Goal: Task Accomplishment & Management: Complete application form

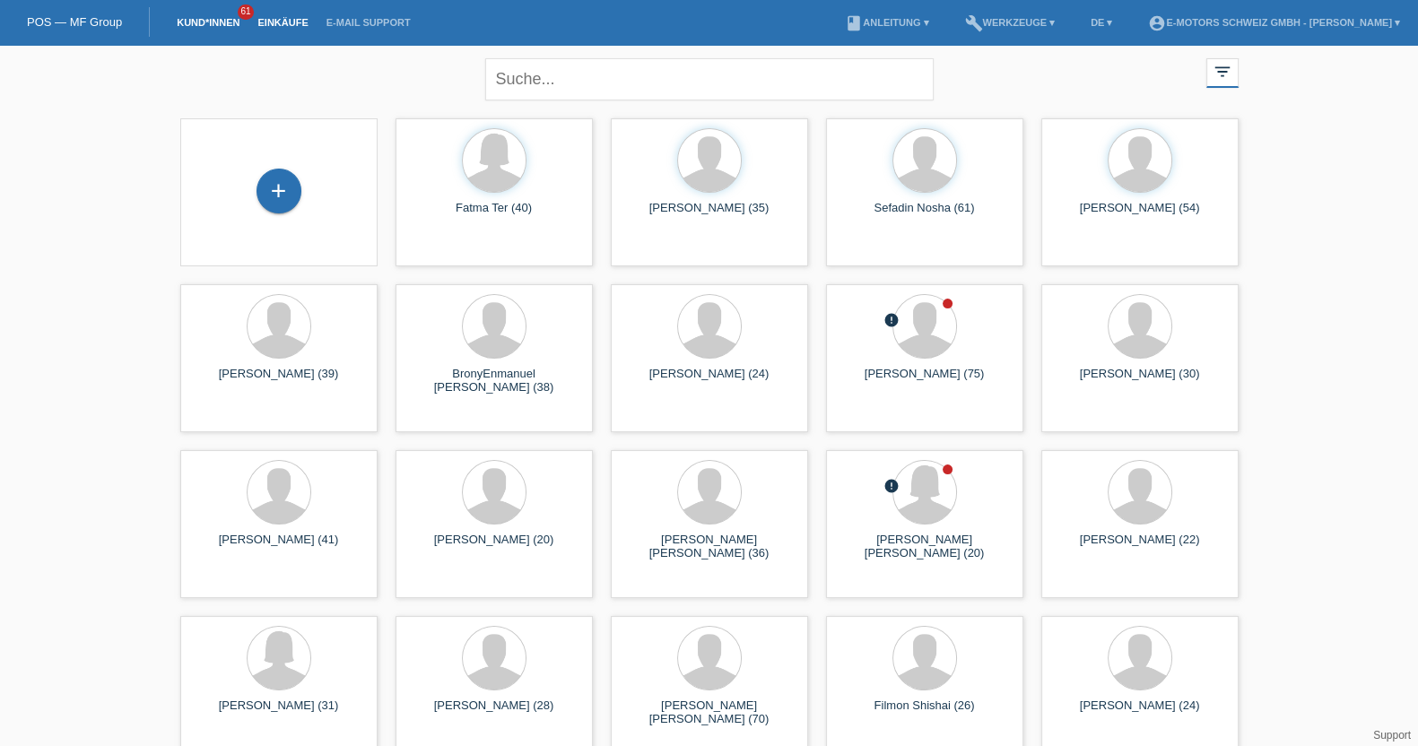
click at [283, 20] on link "Einkäufe" at bounding box center [282, 22] width 68 height 11
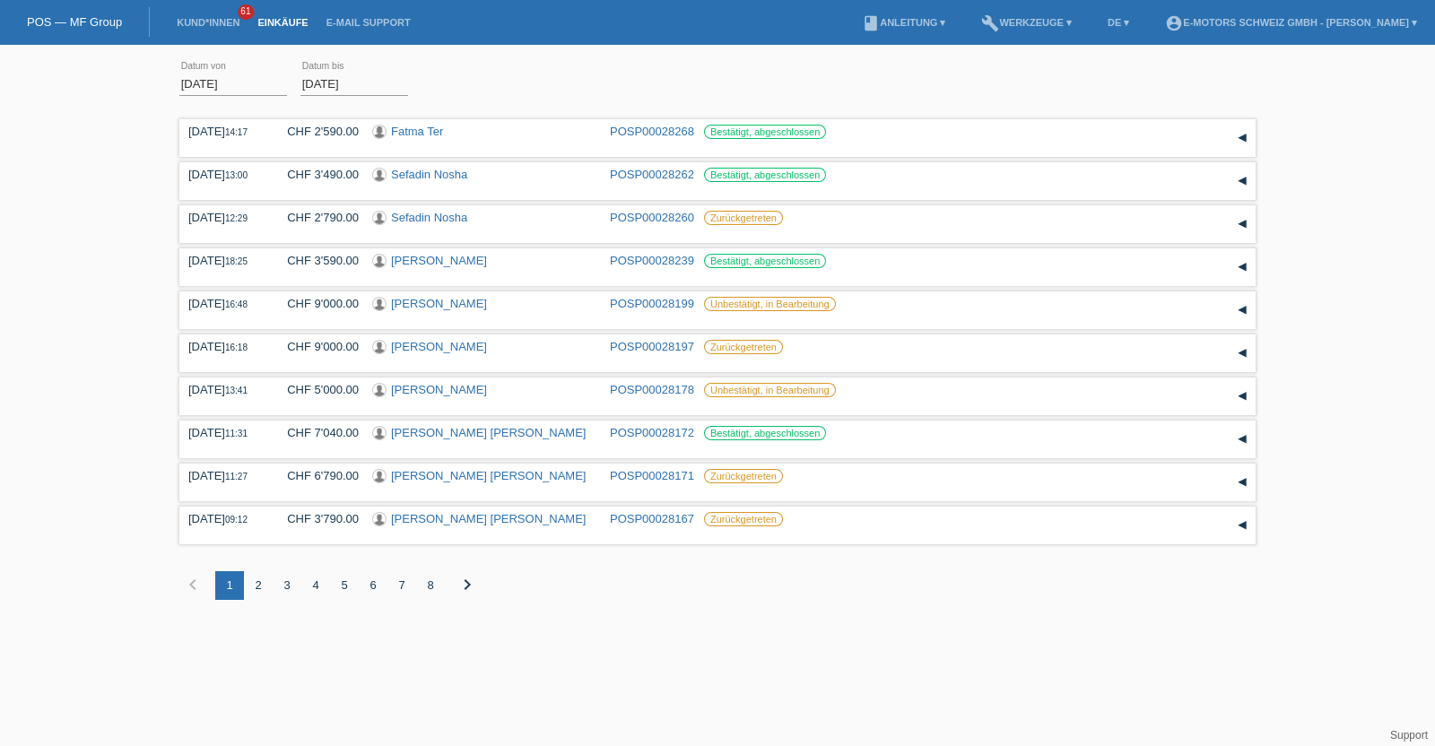
click at [190, 15] on li "Kund*innen 61" at bounding box center [208, 23] width 81 height 46
click at [188, 15] on li "Kund*innen 61" at bounding box center [208, 23] width 81 height 46
click at [189, 21] on link "Kund*innen" at bounding box center [208, 22] width 81 height 11
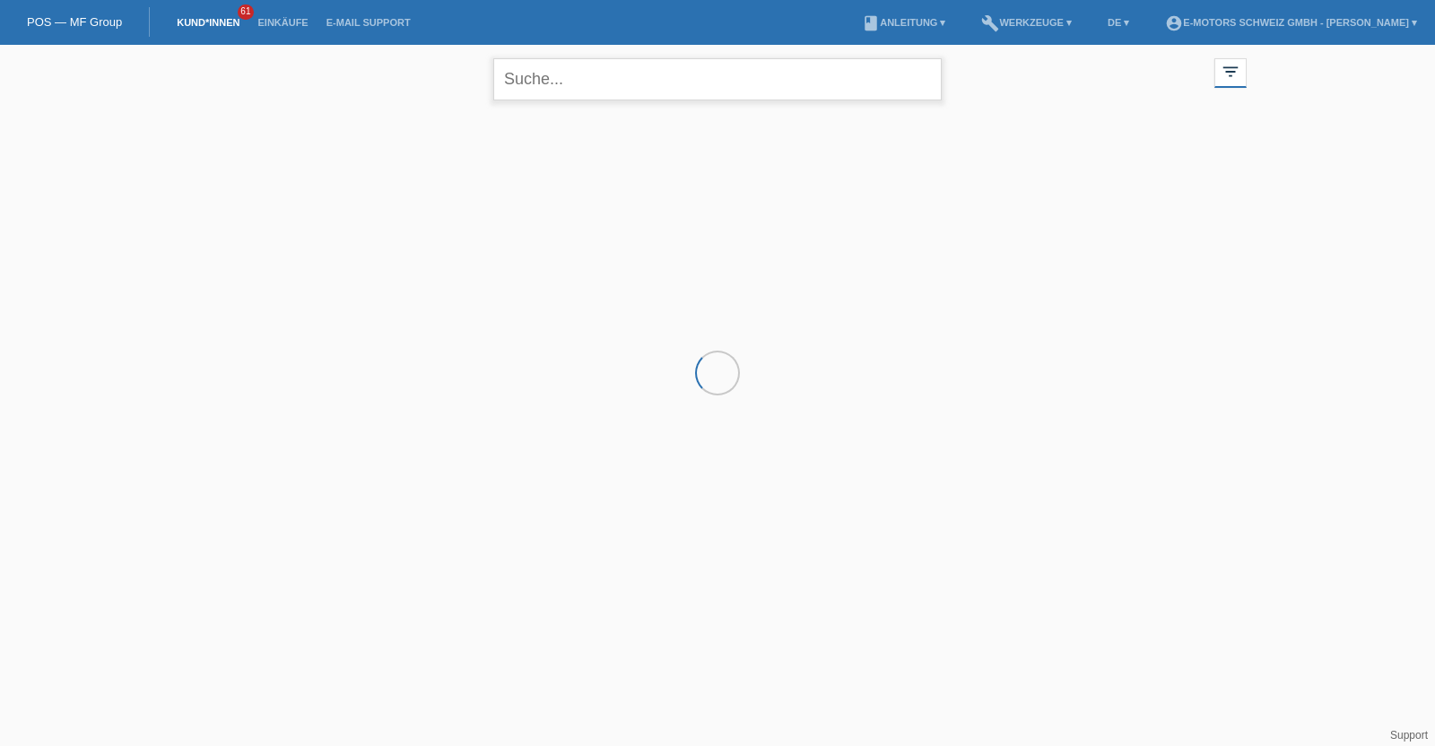
click at [561, 91] on input "text" at bounding box center [717, 79] width 448 height 42
type input "fontinha"
click at [281, 196] on div "+" at bounding box center [287, 200] width 45 height 45
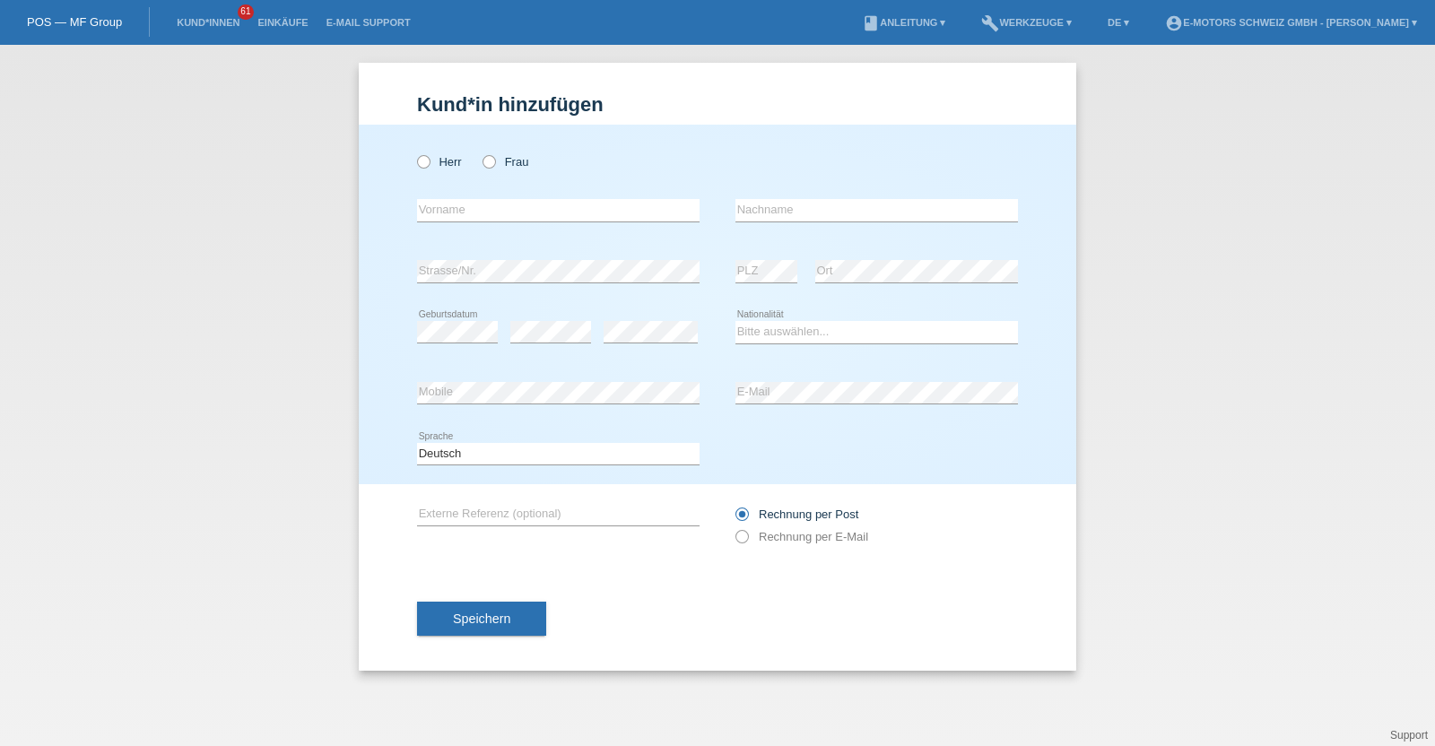
click at [413, 167] on div "Herr Frau error Vorname error" at bounding box center [718, 305] width 718 height 360
click at [414, 152] on icon at bounding box center [414, 152] width 0 height 0
click at [427, 159] on input "Herr" at bounding box center [423, 161] width 12 height 12
radio input "true"
click at [489, 210] on input "text" at bounding box center [558, 210] width 283 height 22
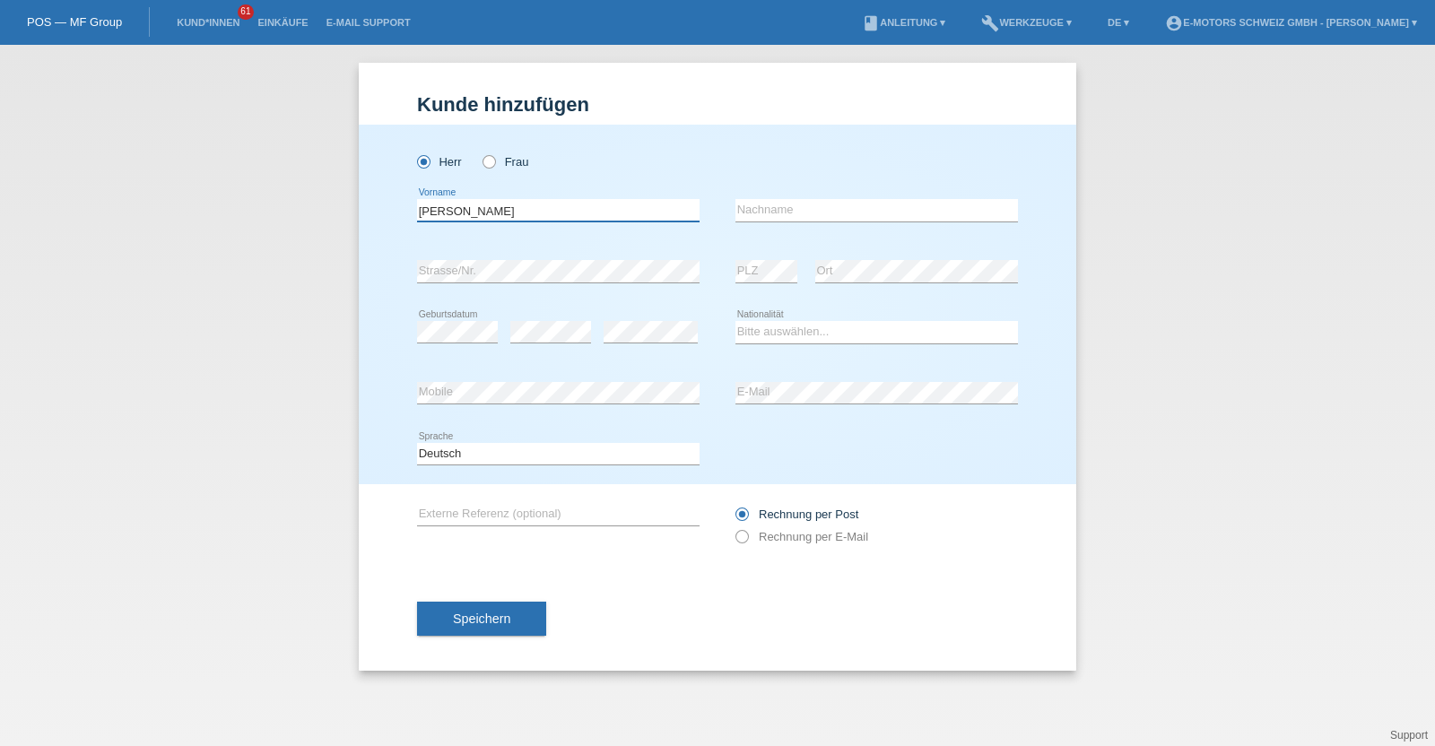
type input "Joao Pedro"
click at [774, 207] on input "text" at bounding box center [877, 210] width 283 height 22
type input "[PERSON_NAME] [PERSON_NAME]"
click at [796, 328] on select "Bitte auswählen... Schweiz Deutschland Liechtenstein Österreich ------------ Af…" at bounding box center [877, 332] width 283 height 22
select select "PT"
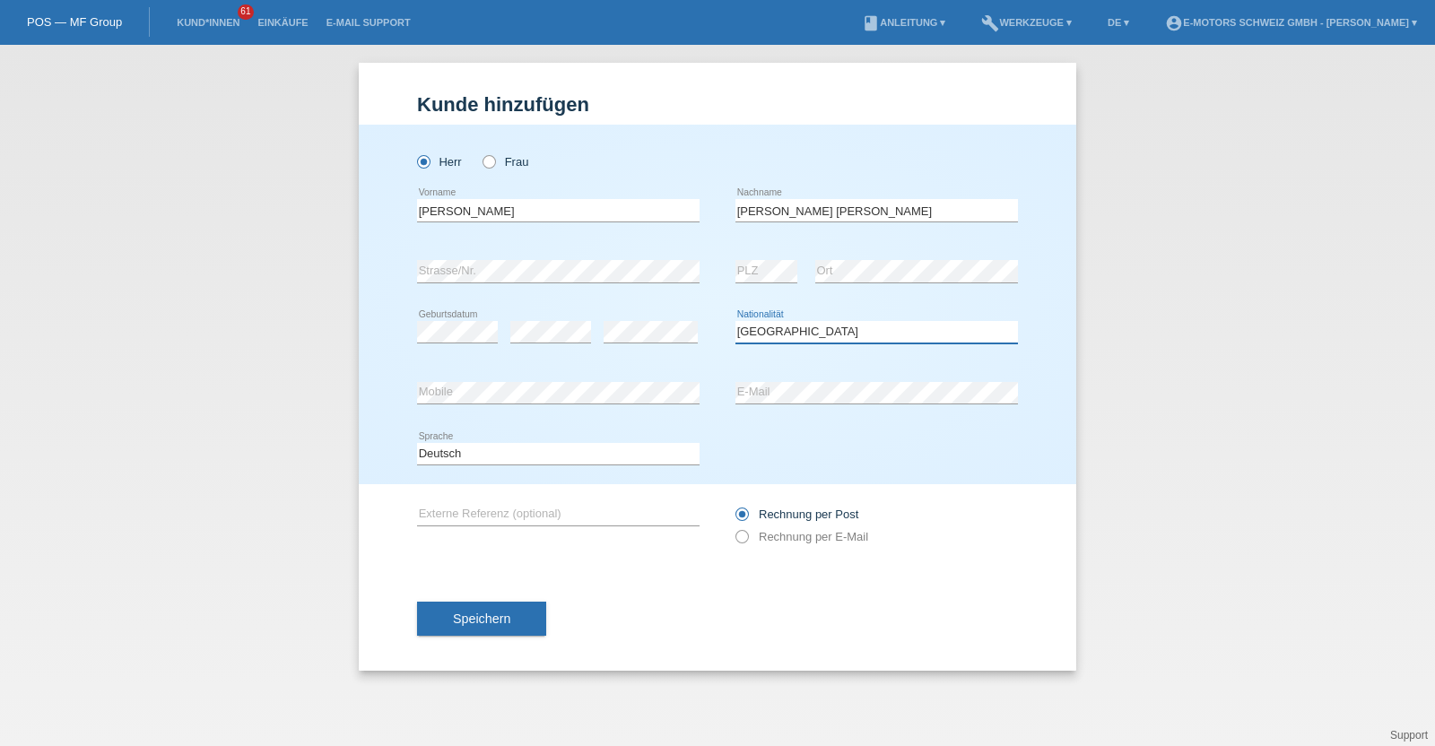
click at [736, 321] on select "Bitte auswählen... Schweiz Deutschland Liechtenstein Österreich ------------ Af…" at bounding box center [877, 332] width 283 height 22
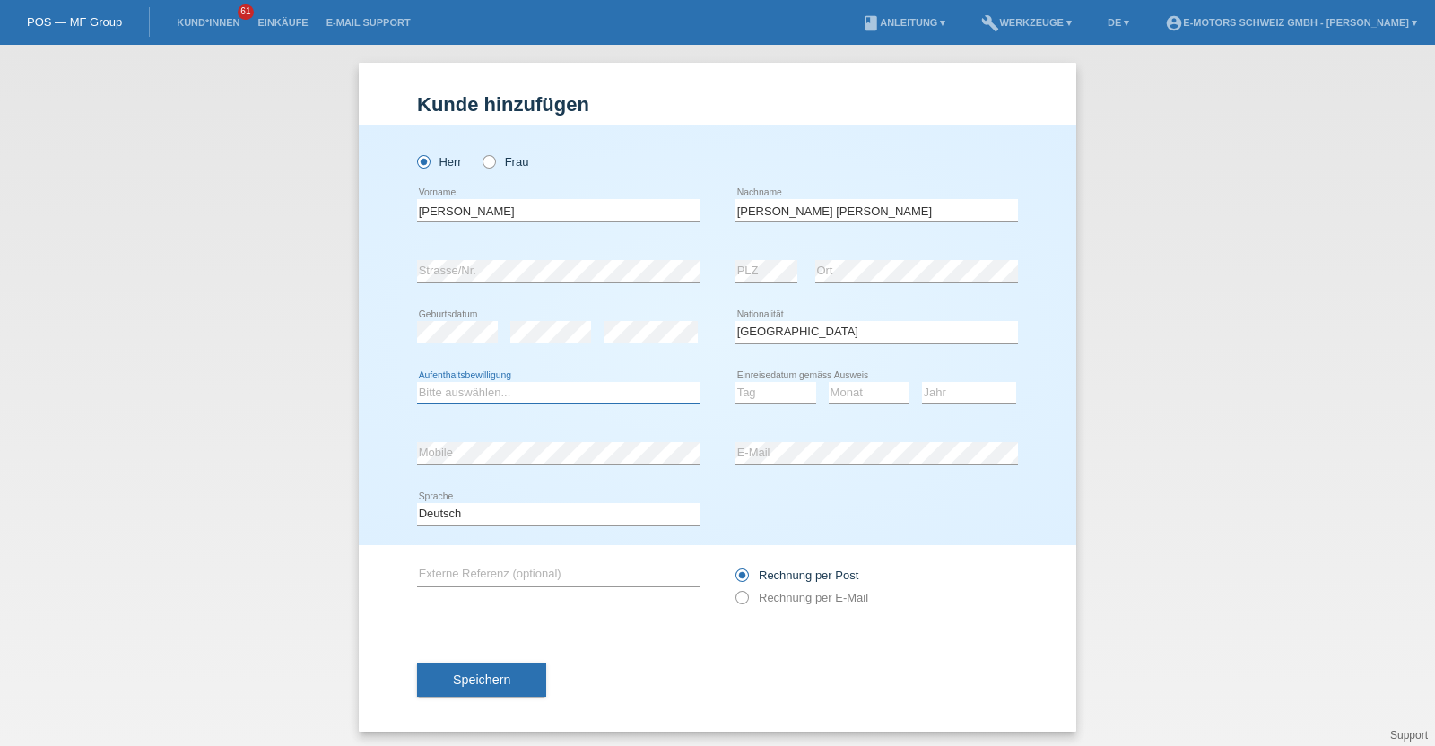
click at [462, 387] on select "Bitte auswählen... C B B - Flüchtlingsstatus Andere" at bounding box center [558, 393] width 283 height 22
select select "B"
click at [417, 382] on select "Bitte auswählen... C B B - Flüchtlingsstatus Andere" at bounding box center [558, 393] width 283 height 22
click at [758, 390] on select "Tag 01 02 03 04 05 06 07 08 09 10 11" at bounding box center [776, 393] width 81 height 22
select select "11"
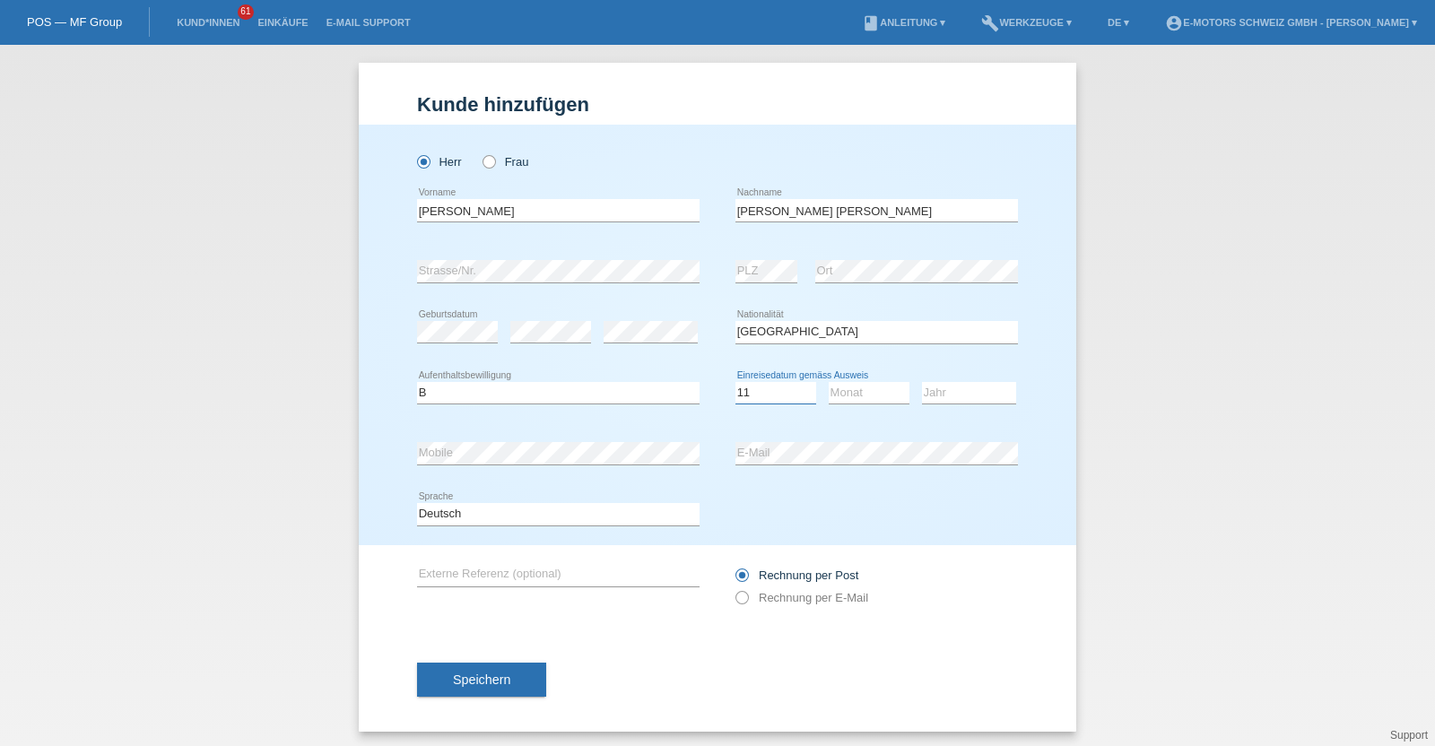
click at [736, 382] on select "Tag 01 02 03 04 05 06 07 08 09 10 11" at bounding box center [776, 393] width 81 height 22
click at [839, 387] on select "Monat 01 02 03 04 05 06 07 08 09 10 11" at bounding box center [869, 393] width 81 height 22
select select "03"
click at [829, 382] on select "Monat 01 02 03 04 05 06 07 08 09 10 11" at bounding box center [869, 393] width 81 height 22
click at [979, 398] on select "Jahr 2025 2024 2023 2022 2021 2020 2019 2018 2017 2016 2015 2014 2013 2012 2011…" at bounding box center [969, 393] width 94 height 22
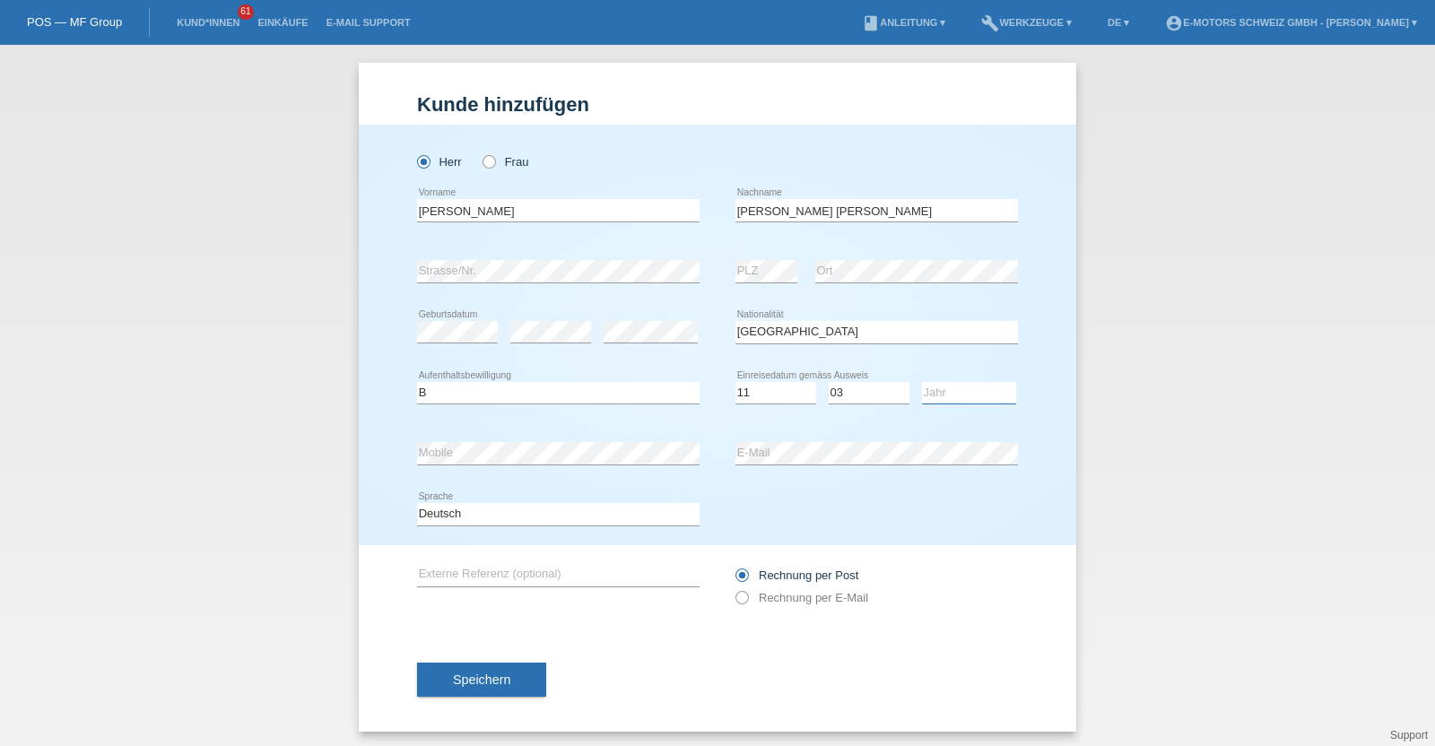
select select "2019"
click at [922, 382] on select "Jahr 2025 2024 2023 2022 2021 2020 2019 2018 2017 2016 2015 2014 2013 2012 2011…" at bounding box center [969, 393] width 94 height 22
click at [391, 601] on div "Kund*in hinzufügen Kunde hinzufügen Kundin hinzufügen Herr Frau Joao Pedro erro…" at bounding box center [718, 397] width 718 height 669
drag, startPoint x: 723, startPoint y: 455, endPoint x: 639, endPoint y: 464, distance: 84.8
click at [639, 464] on div "error Mobile error E-Mail" at bounding box center [717, 453] width 601 height 61
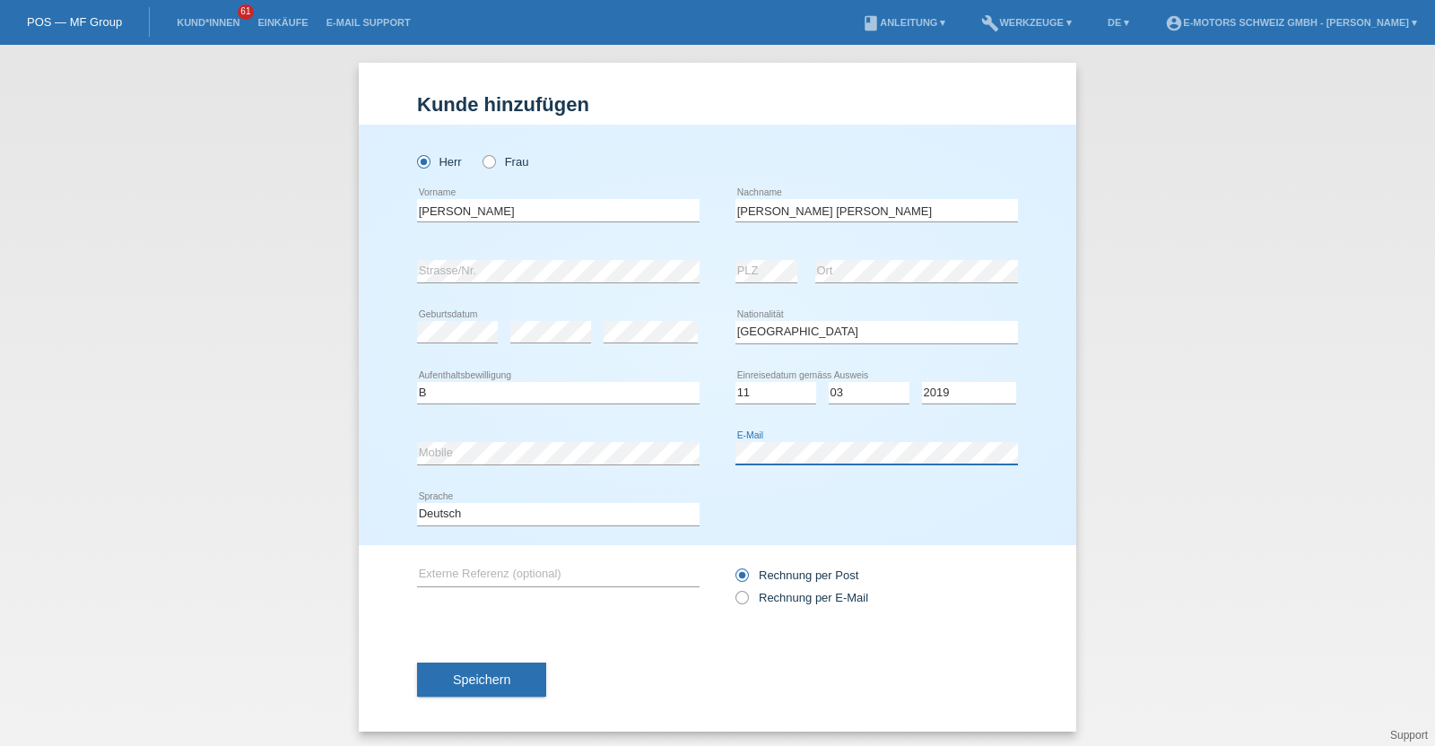
click at [651, 459] on div "error Mobile error E-Mail" at bounding box center [717, 453] width 601 height 61
click at [475, 669] on button "Speichern" at bounding box center [481, 680] width 129 height 34
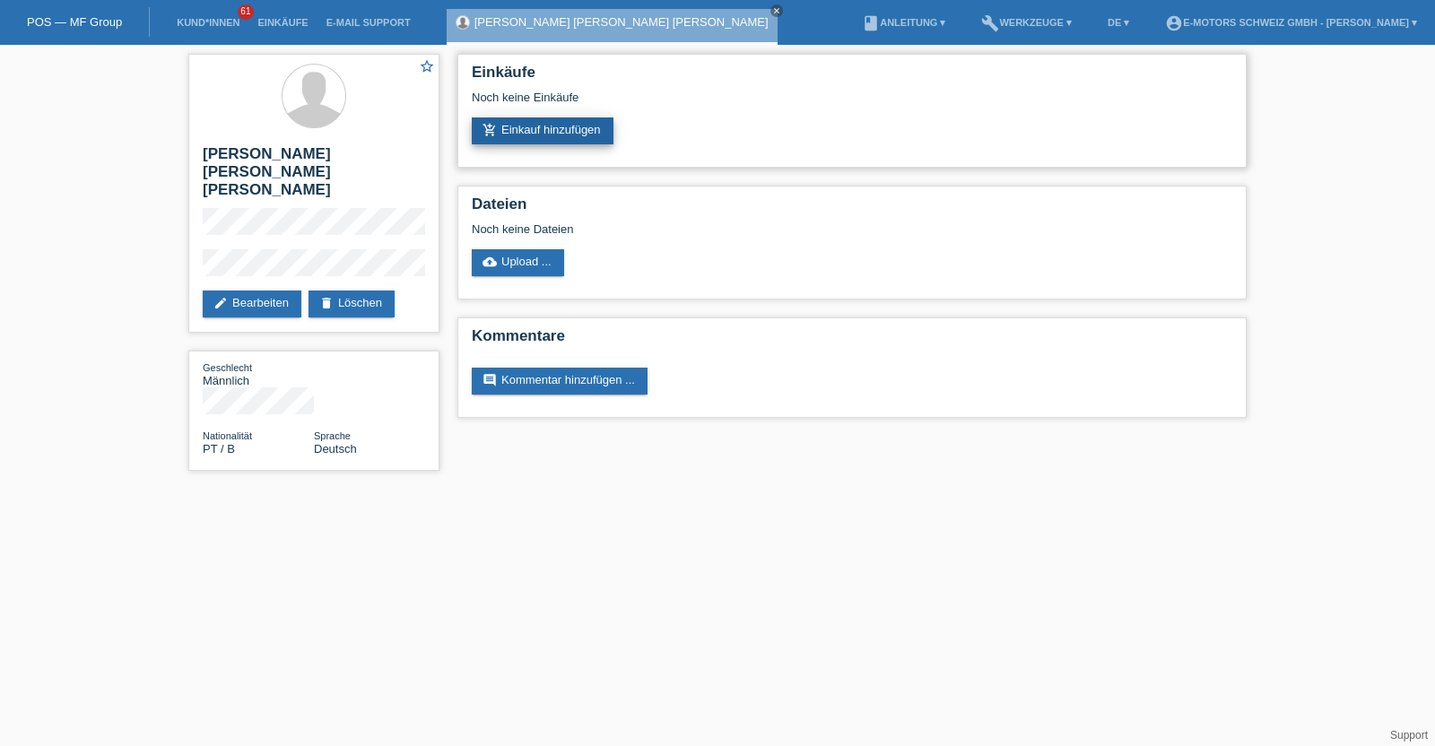
click at [501, 137] on link "add_shopping_cart Einkauf hinzufügen" at bounding box center [543, 131] width 142 height 27
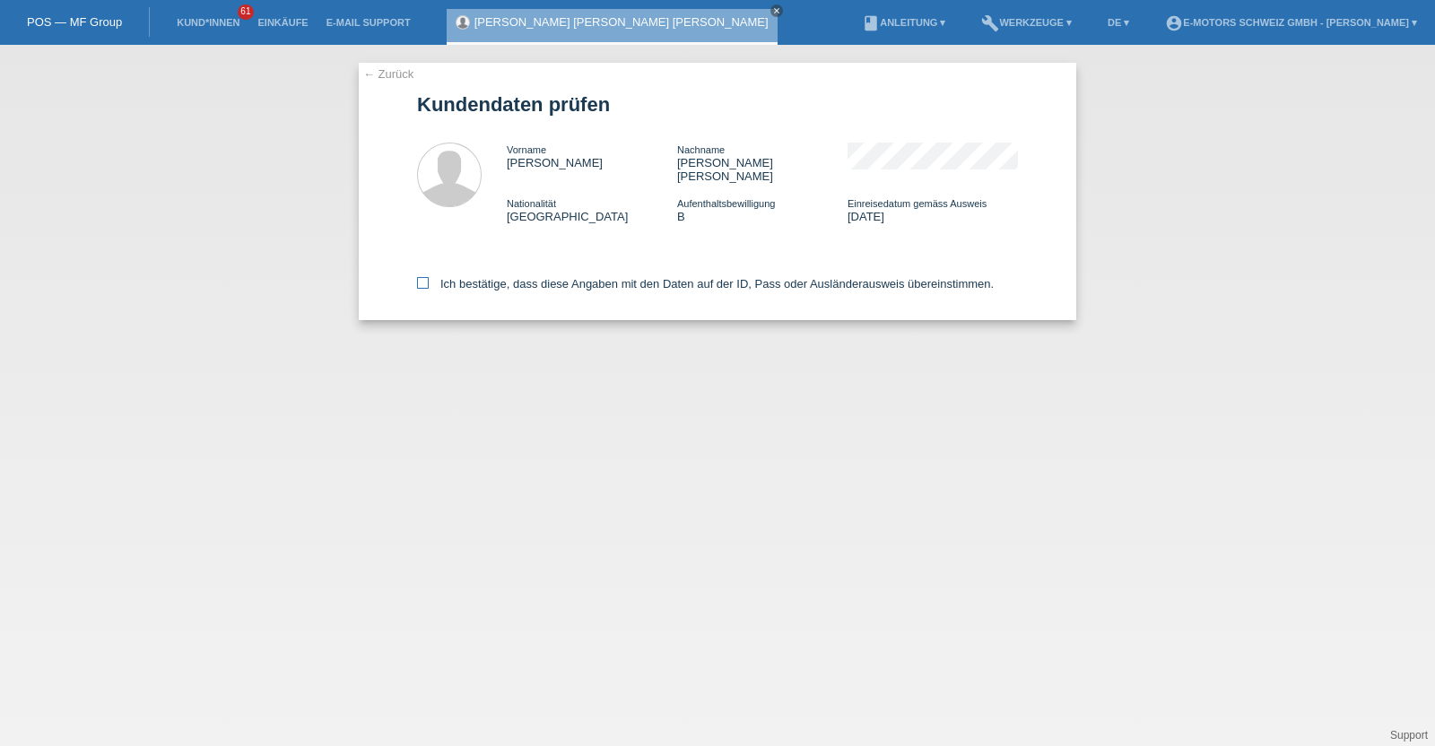
click at [500, 277] on label "Ich bestätige, dass diese Angaben mit den Daten auf der ID, Pass oder Ausländer…" at bounding box center [705, 283] width 577 height 13
click at [429, 277] on input "Ich bestätige, dass diese Angaben mit den Daten auf der ID, Pass oder Ausländer…" at bounding box center [423, 283] width 12 height 12
checkbox input "true"
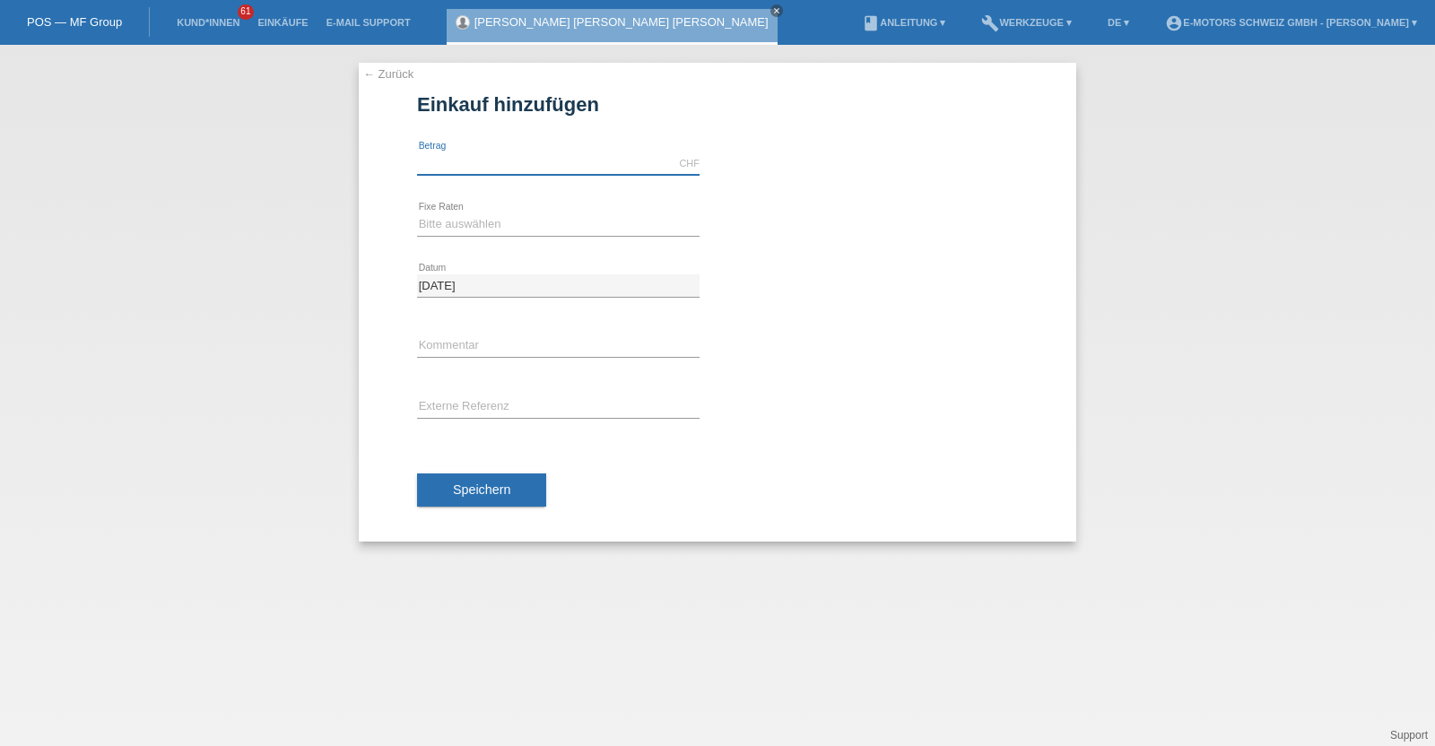
click at [487, 159] on input "text" at bounding box center [558, 163] width 283 height 22
type input "3790.00"
click at [464, 221] on select "Bitte auswählen 12 Raten 24 Raten 36 Raten 48 Raten" at bounding box center [558, 224] width 283 height 22
select select "214"
click at [417, 213] on select "Bitte auswählen 12 Raten 24 Raten 36 Raten 48 Raten" at bounding box center [558, 224] width 283 height 22
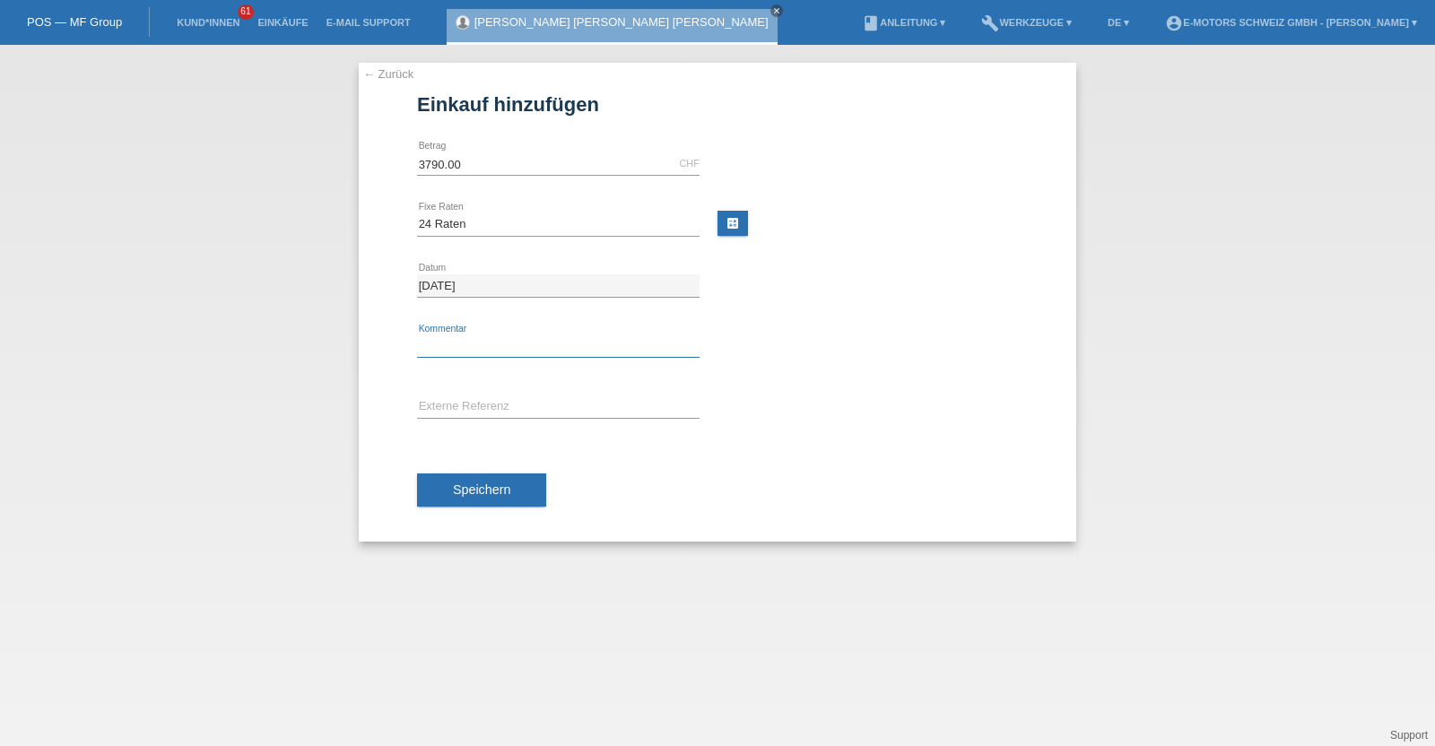
click at [469, 350] on input "text" at bounding box center [558, 346] width 283 height 22
type input "KENAN"
click at [498, 491] on span "Speichern" at bounding box center [481, 490] width 57 height 14
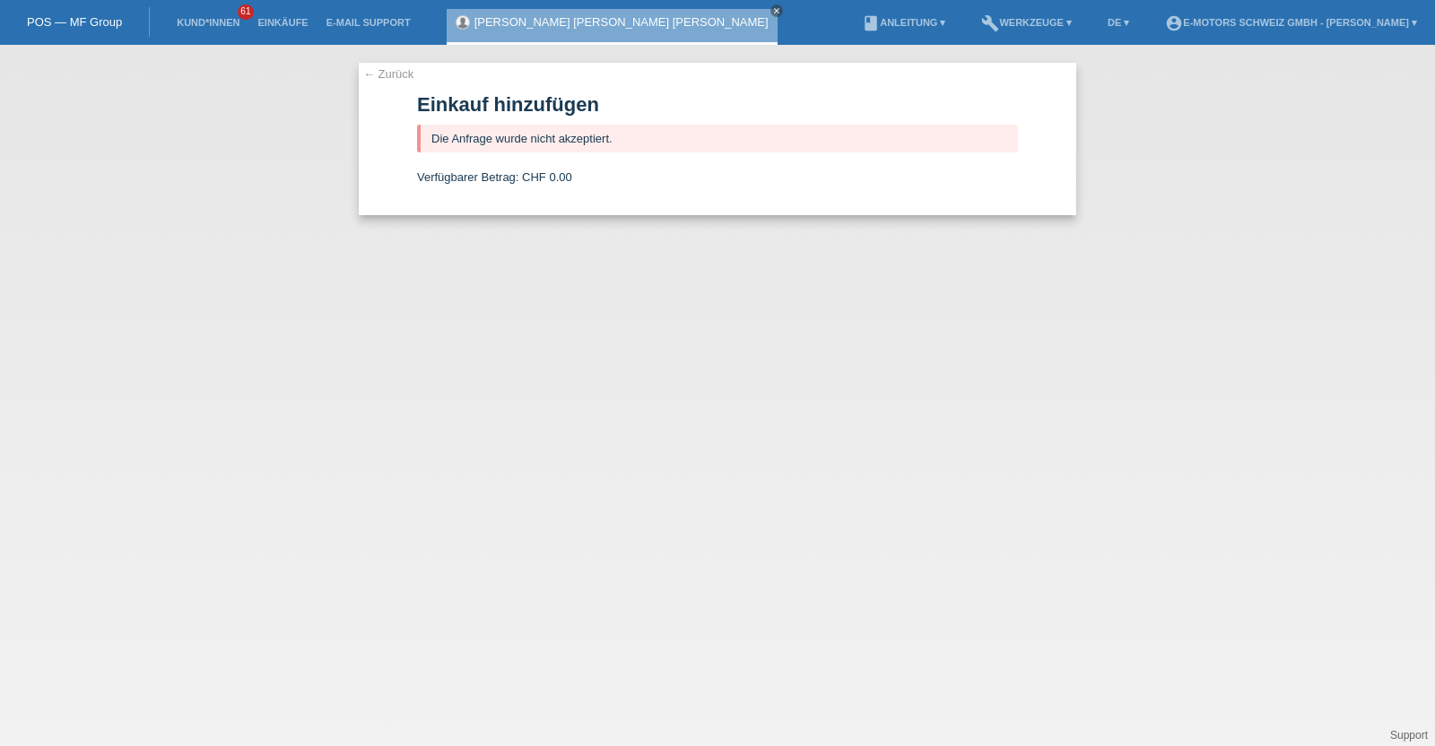
click at [497, 18] on link "[PERSON_NAME] [PERSON_NAME] [PERSON_NAME]" at bounding box center [621, 21] width 294 height 13
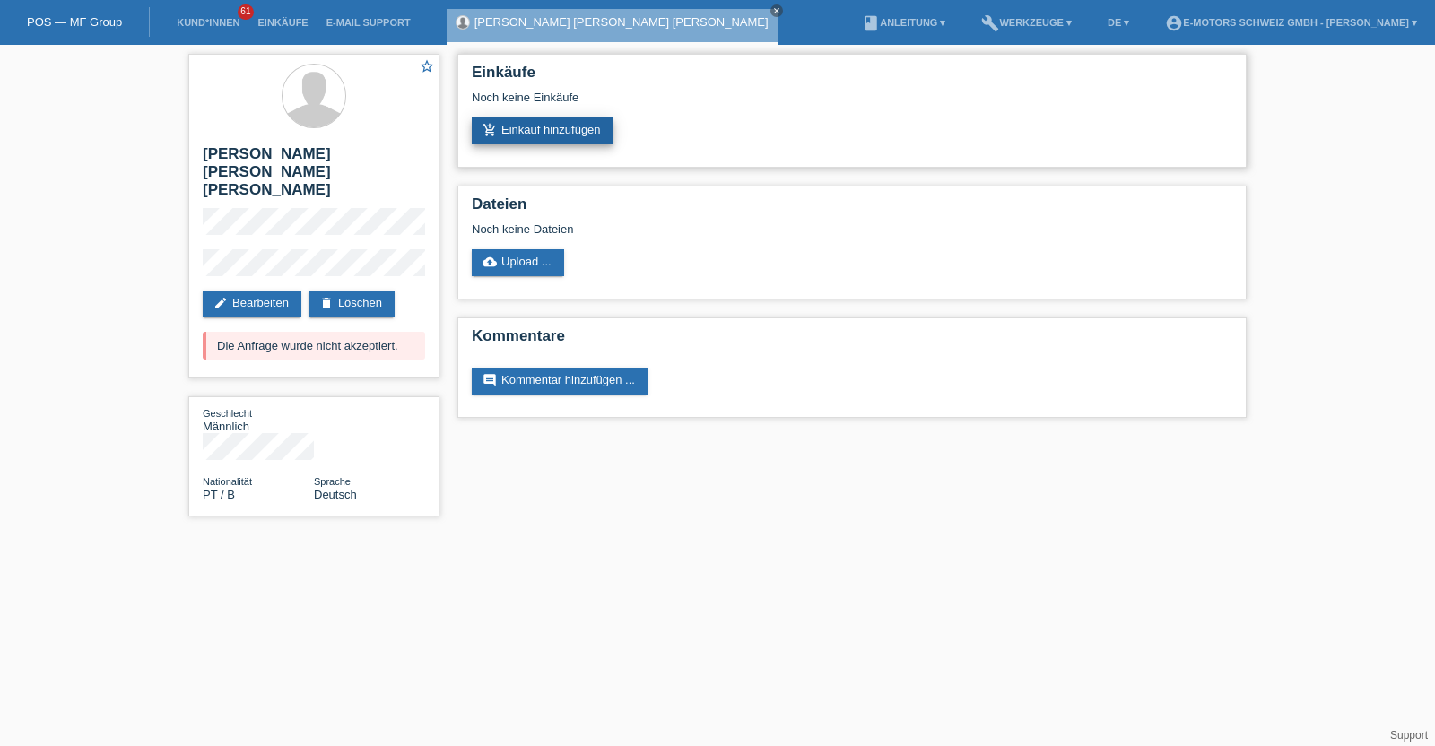
click at [492, 127] on icon "add_shopping_cart" at bounding box center [490, 130] width 14 height 14
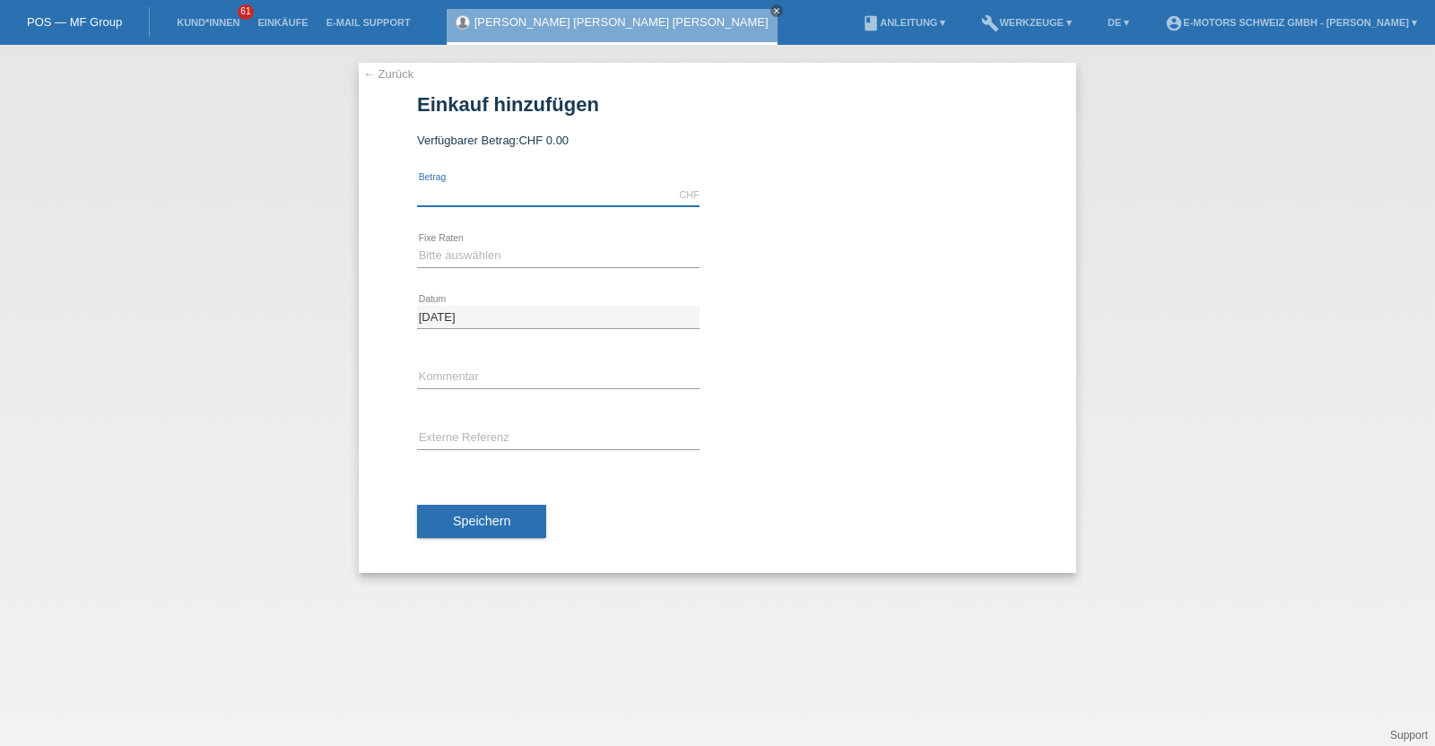
click at [488, 193] on input "text" at bounding box center [558, 195] width 283 height 22
type input "2890.00"
click at [446, 226] on div "Bitte auswählen 12 Raten 24 Raten 36 Raten 48 Raten error Fixe Raten" at bounding box center [558, 256] width 283 height 61
click at [454, 250] on select "Bitte auswählen 12 Raten 24 Raten 36 Raten 48 Raten" at bounding box center [558, 256] width 283 height 22
select select "213"
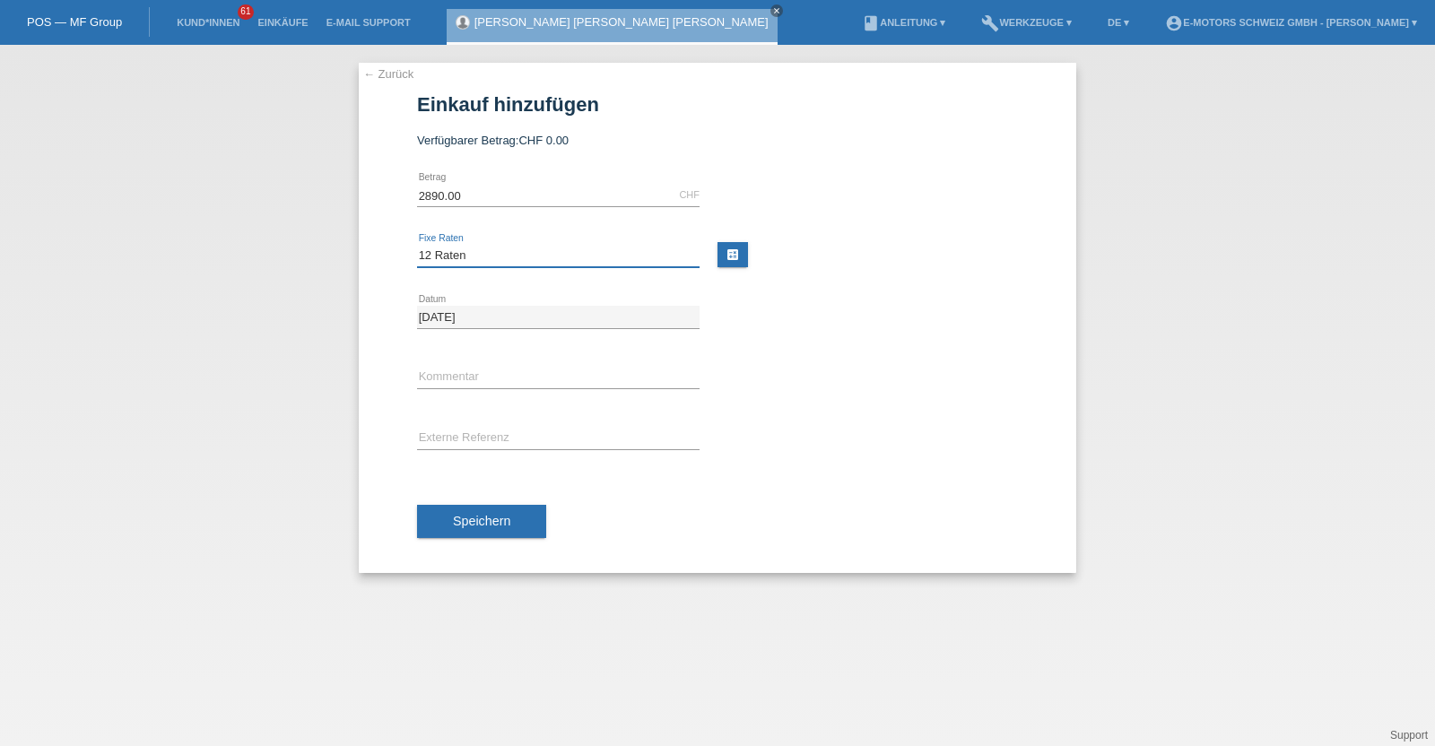
click at [417, 245] on select "Bitte auswählen 12 Raten 24 Raten 36 Raten 48 Raten" at bounding box center [558, 256] width 283 height 22
click at [475, 512] on button "Speichern" at bounding box center [481, 522] width 129 height 34
click at [186, 22] on link "Kund*innen" at bounding box center [208, 22] width 81 height 11
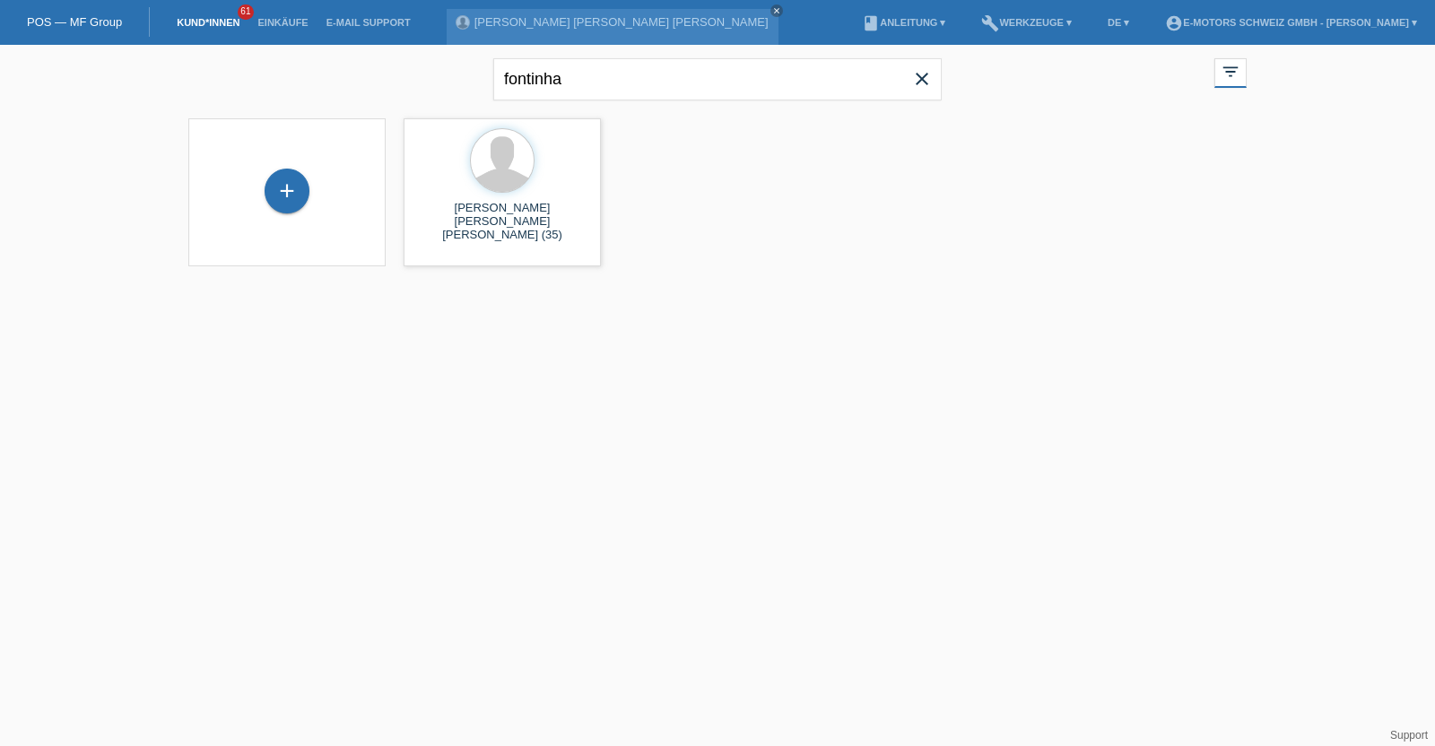
click at [928, 78] on icon "close" at bounding box center [922, 79] width 22 height 22
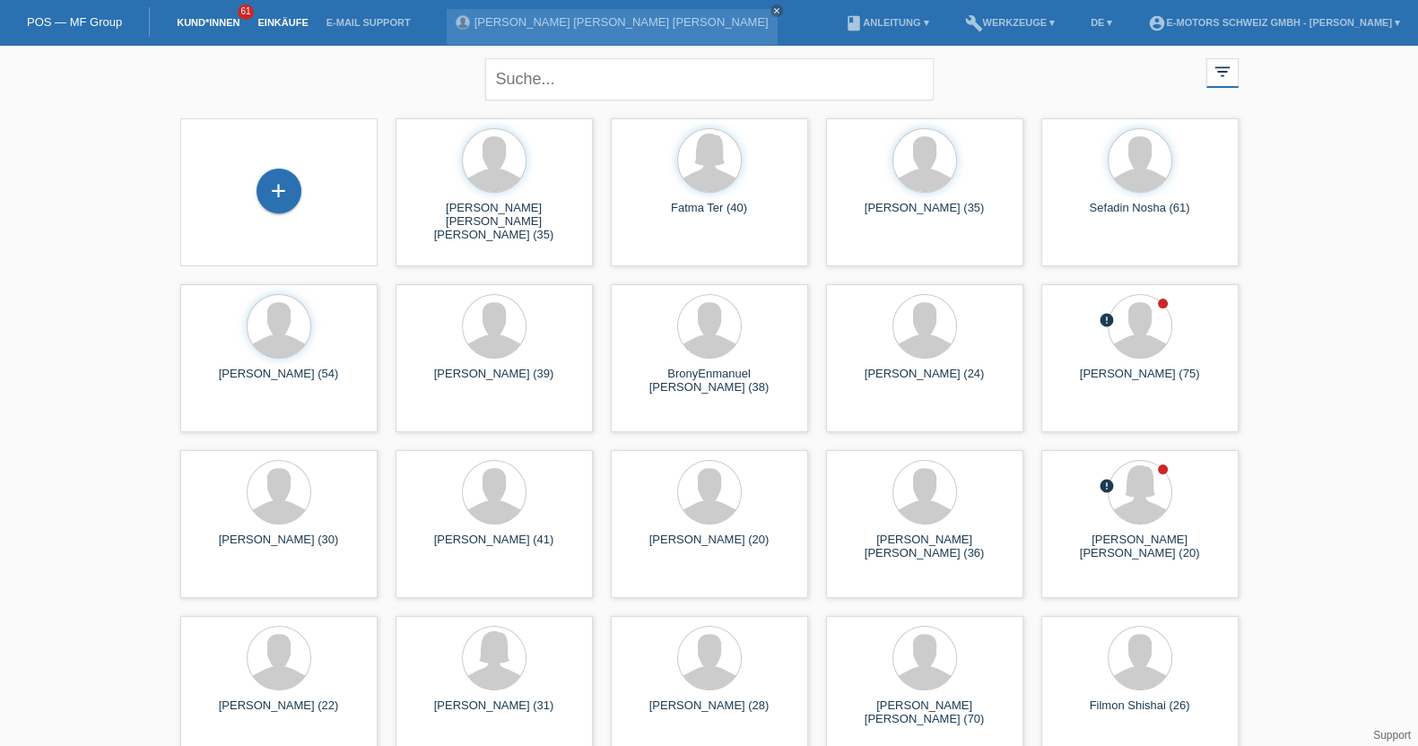
click at [269, 24] on link "Einkäufe" at bounding box center [282, 22] width 68 height 11
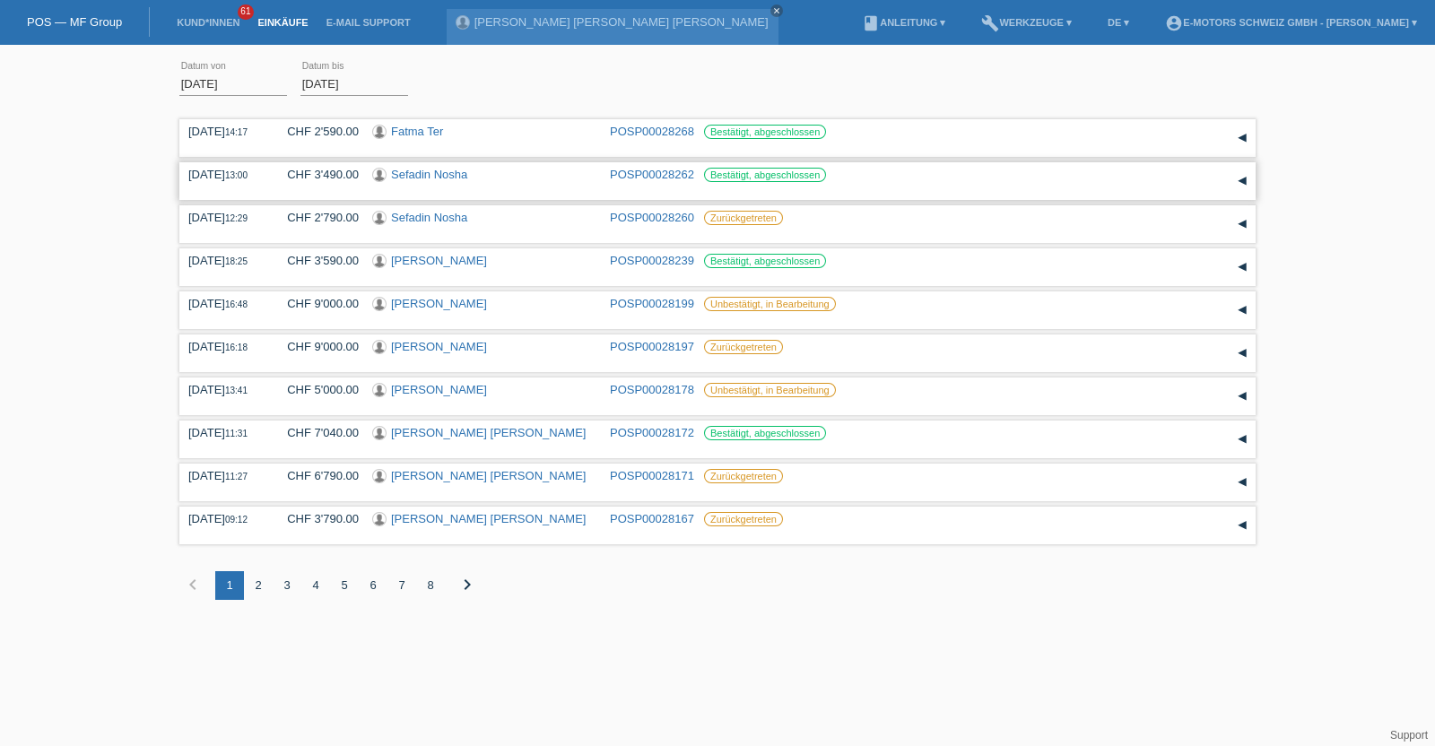
click at [433, 171] on link "Sefadin Nosha" at bounding box center [429, 174] width 76 height 13
click at [395, 127] on link "Fatma Ter" at bounding box center [417, 131] width 52 height 13
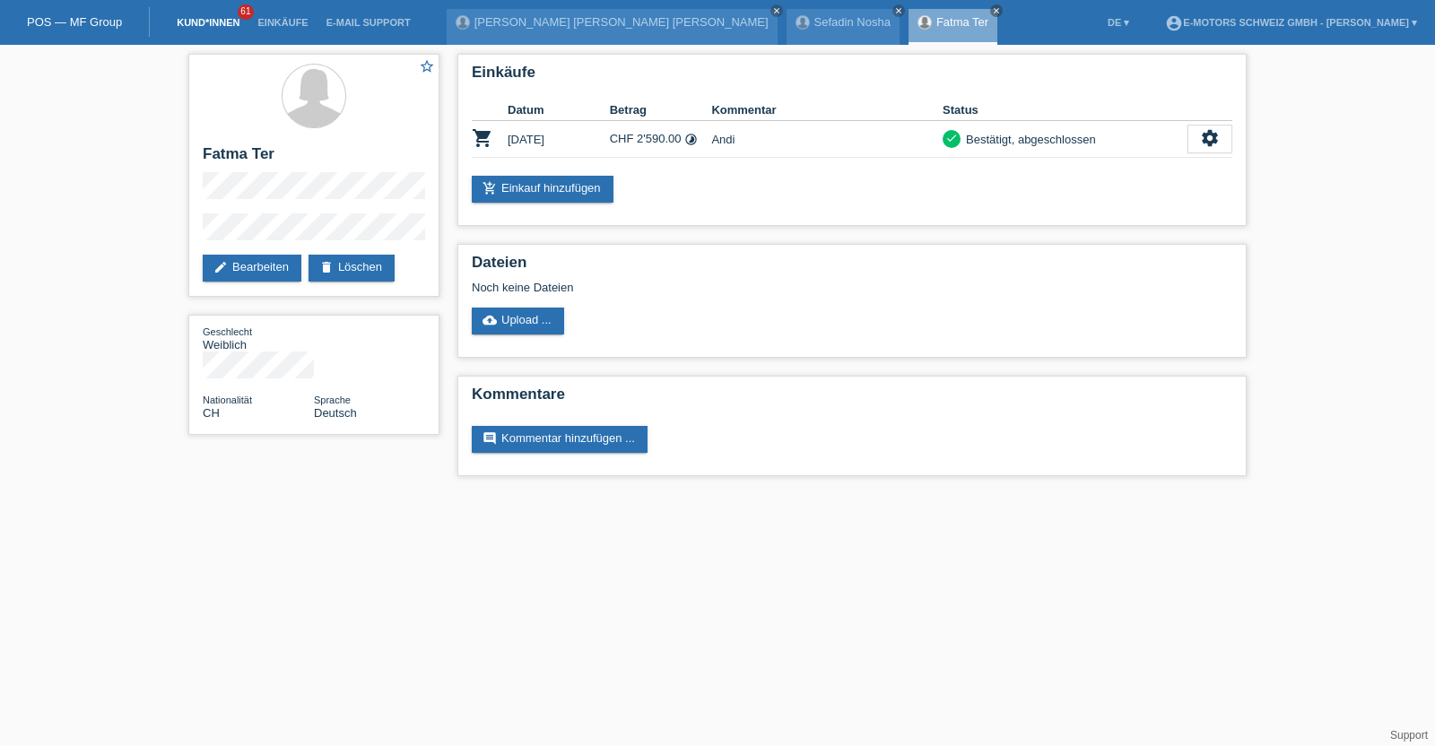
click at [204, 18] on link "Kund*innen" at bounding box center [208, 22] width 81 height 11
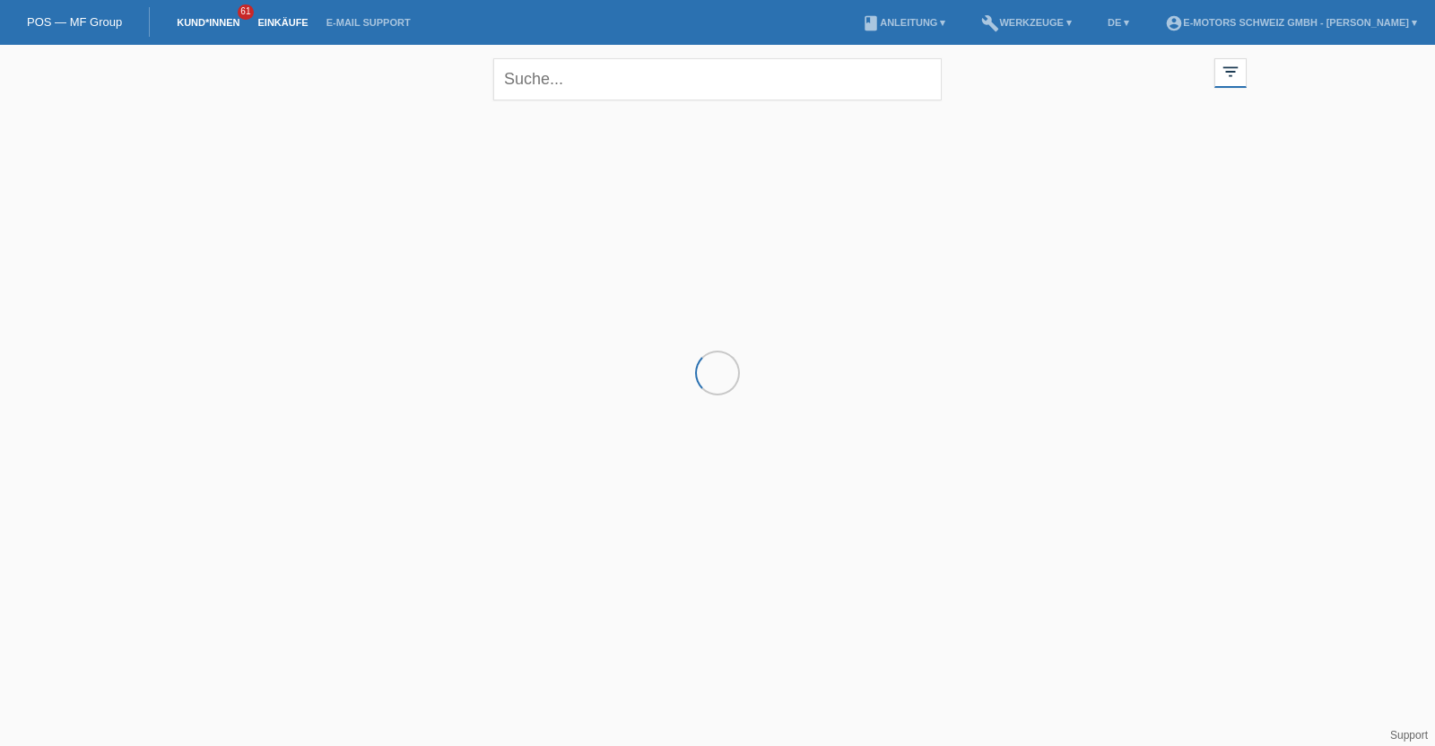
click at [281, 24] on link "Einkäufe" at bounding box center [282, 22] width 68 height 11
